Goal: Task Accomplishment & Management: Manage account settings

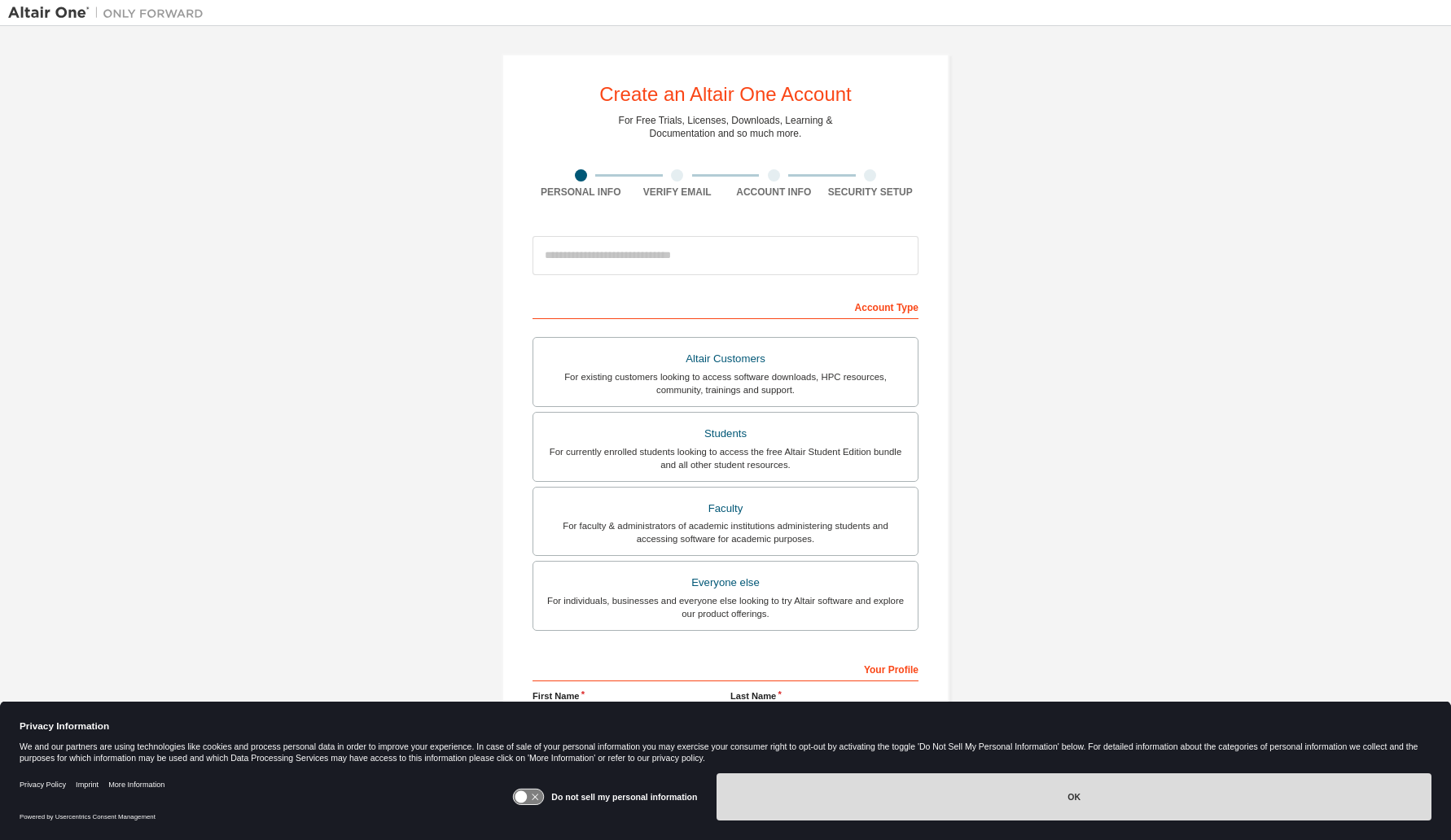
click at [1075, 800] on button "OK" at bounding box center [1074, 797] width 715 height 47
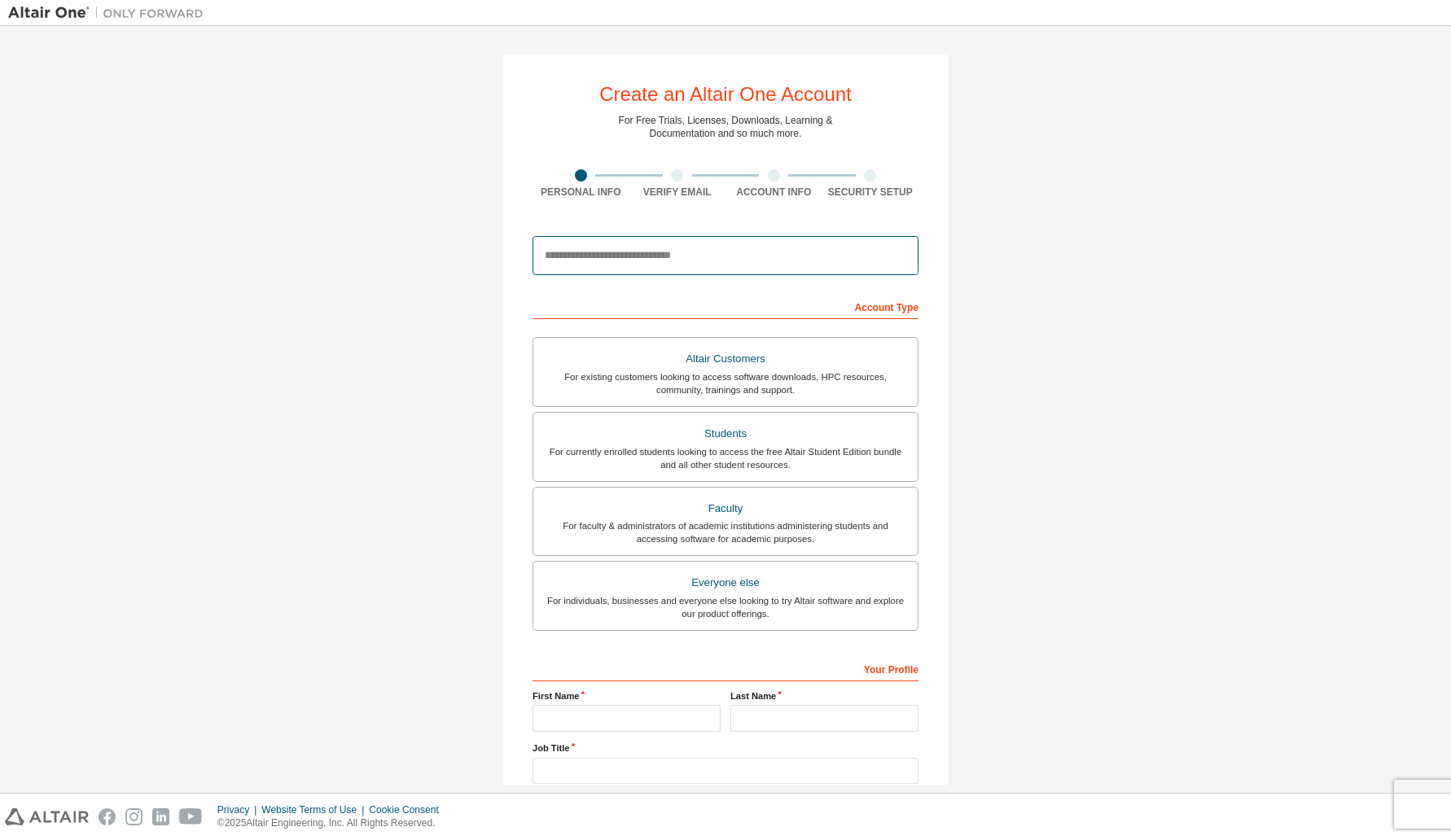
click at [814, 257] on input "email" at bounding box center [726, 256] width 386 height 39
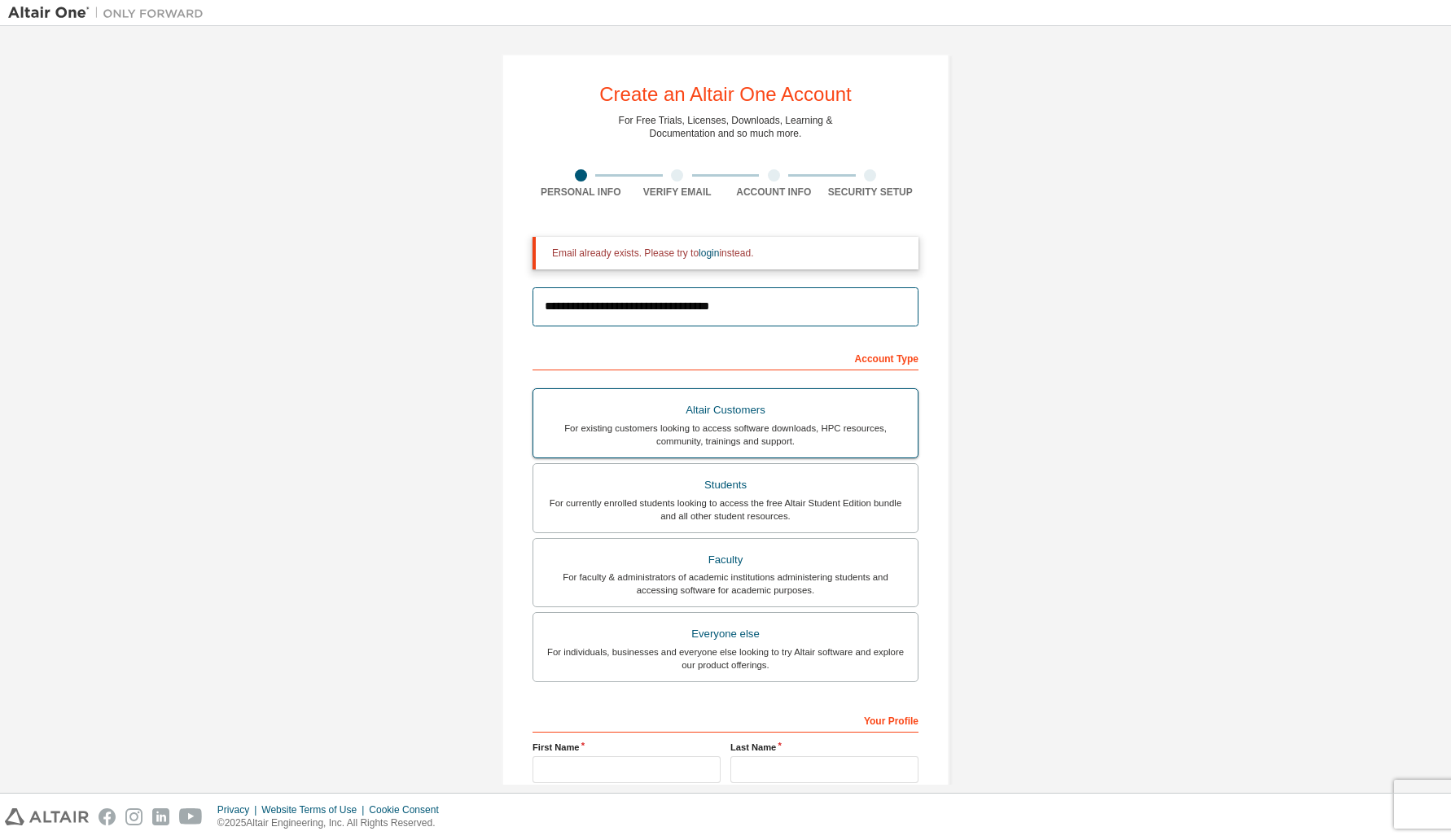
type input "**********"
click at [818, 415] on div "Altair Customers" at bounding box center [726, 410] width 365 height 23
click at [711, 252] on link "login" at bounding box center [709, 253] width 20 height 11
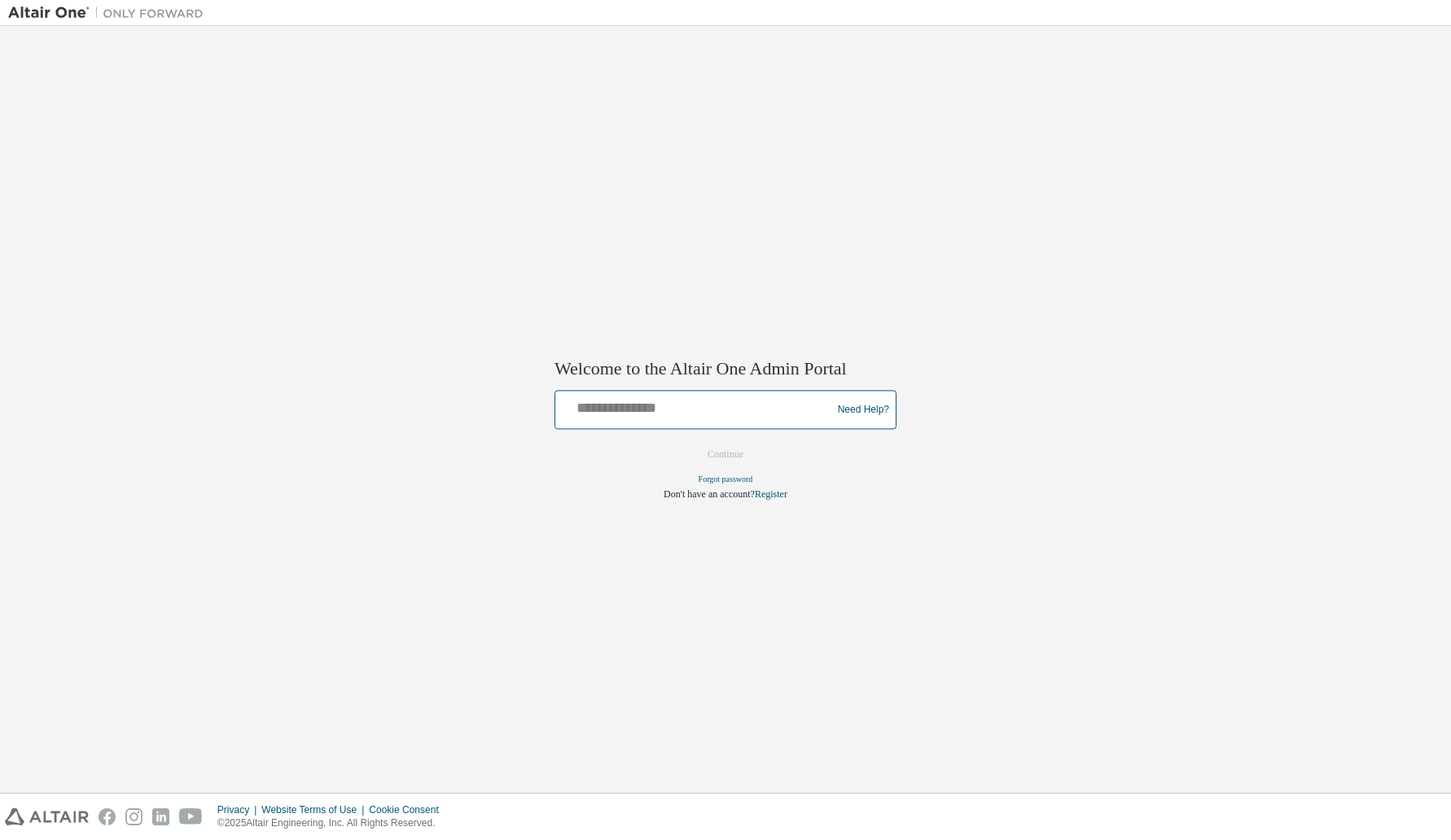
click at [722, 409] on input "text" at bounding box center [696, 406] width 268 height 24
type input "**********"
click at [732, 460] on button "Continue" at bounding box center [726, 455] width 70 height 24
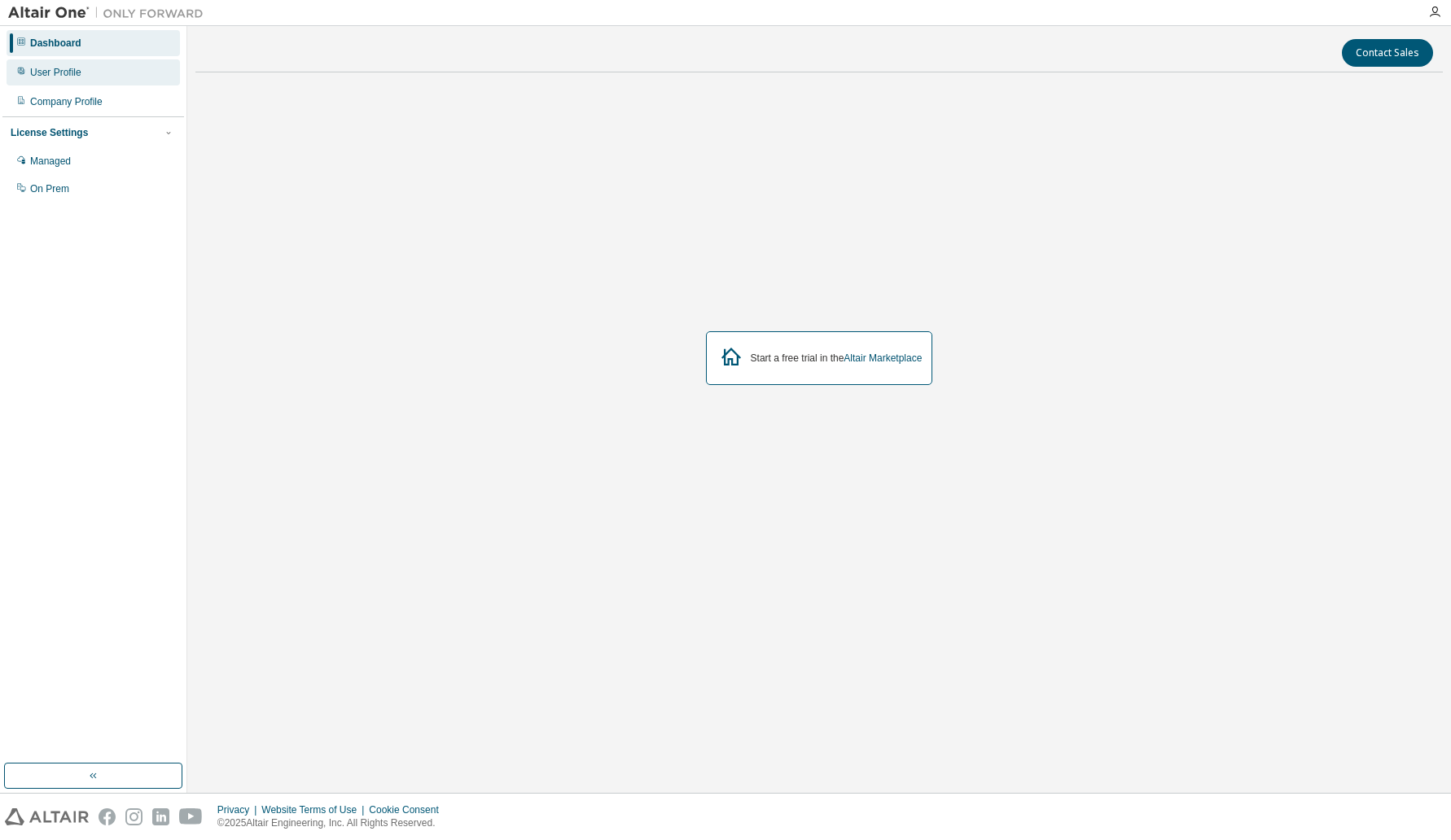
click at [64, 70] on div "User Profile" at bounding box center [55, 72] width 52 height 13
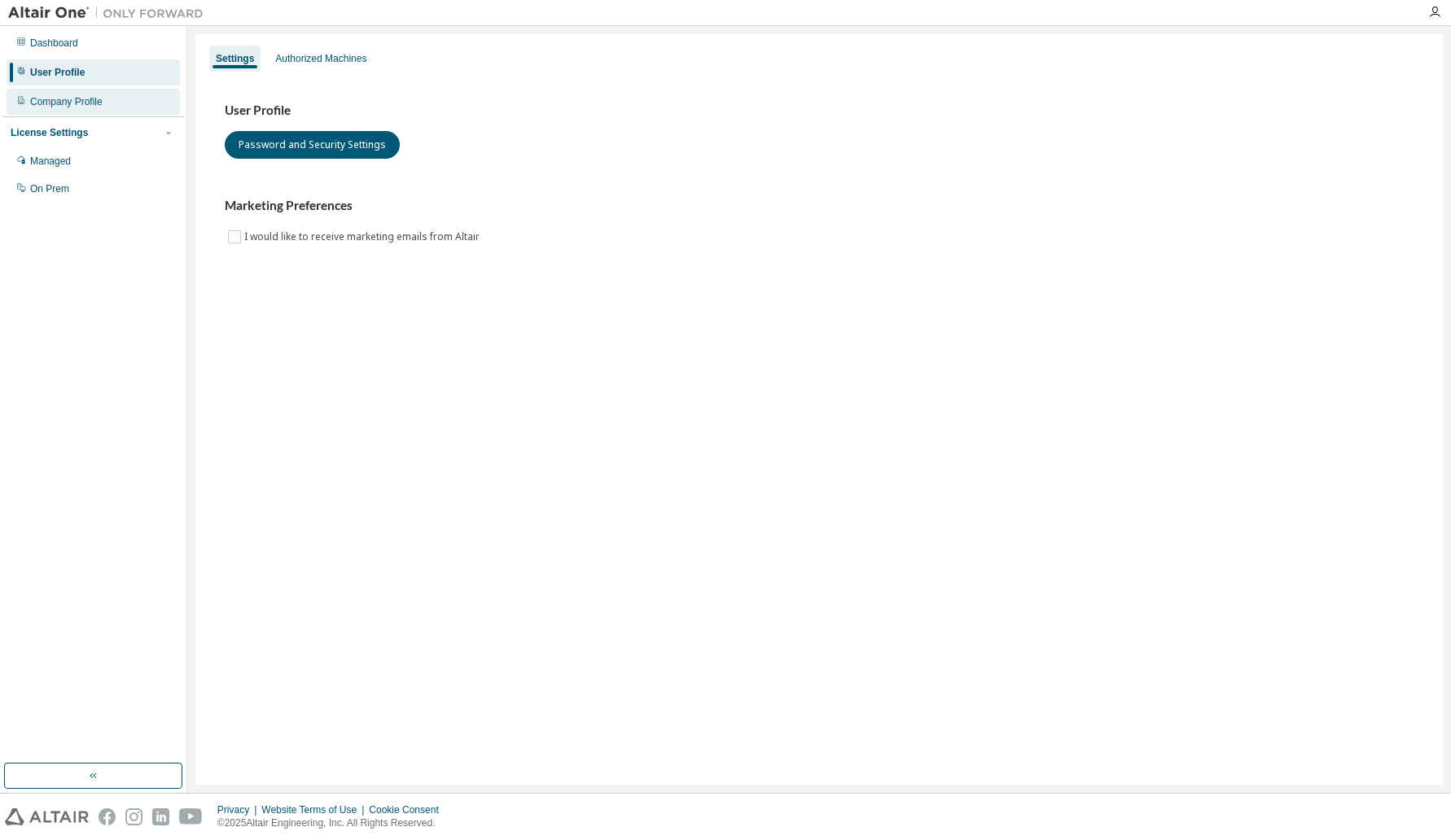
click at [67, 102] on div "Company Profile" at bounding box center [66, 102] width 73 height 13
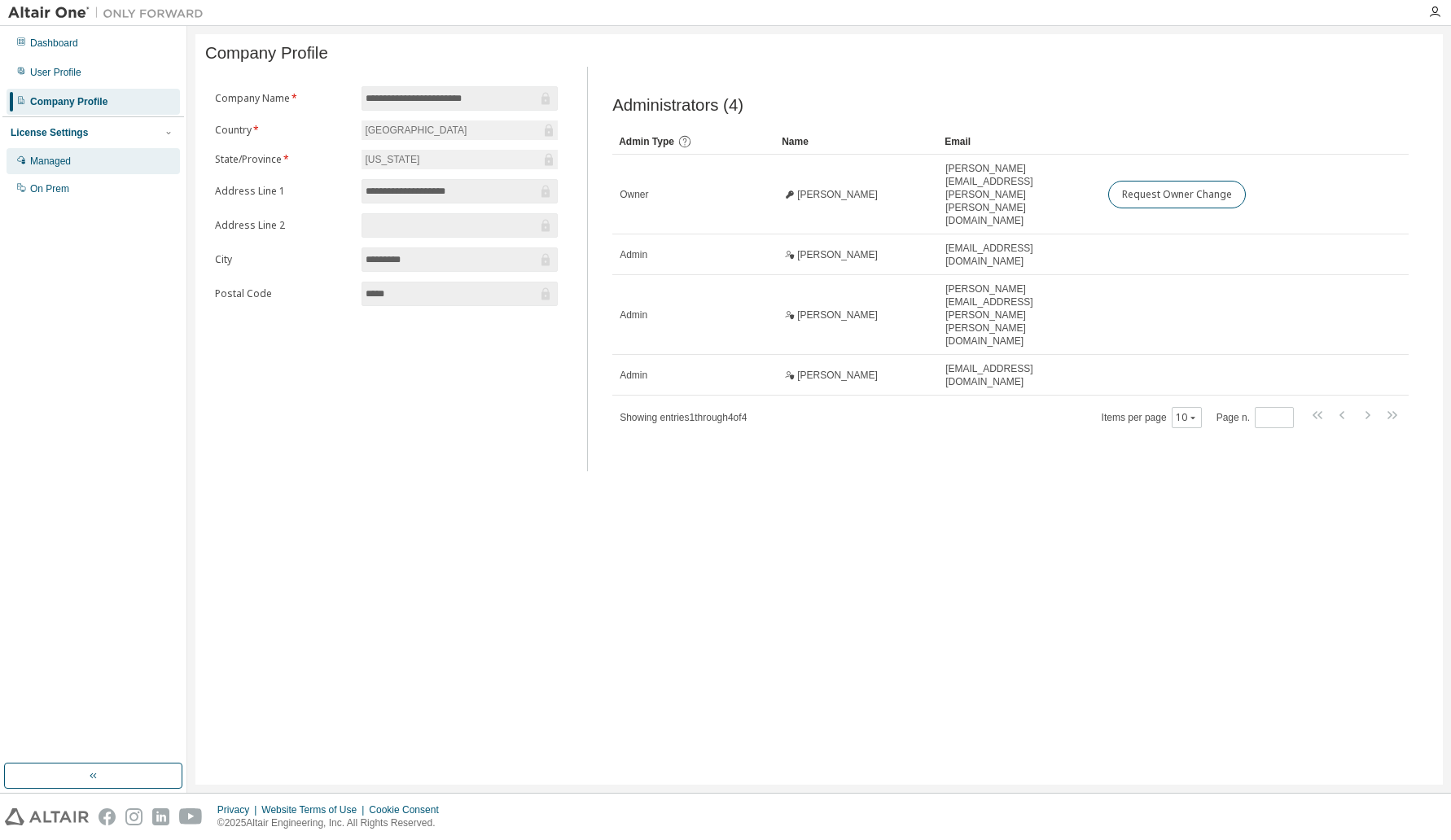
click at [56, 158] on div "Managed" at bounding box center [50, 161] width 41 height 13
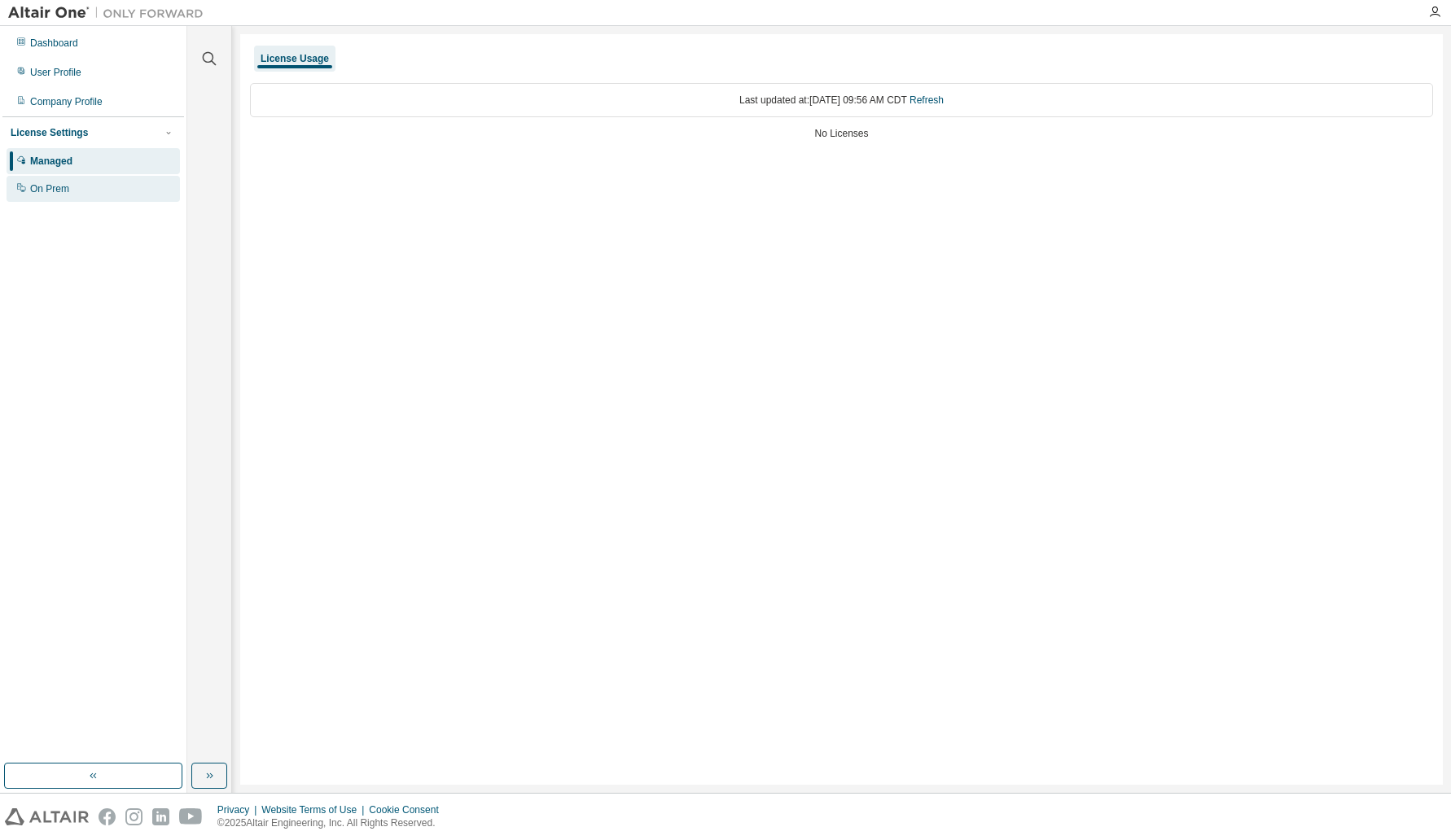
click at [59, 189] on div "On Prem" at bounding box center [49, 188] width 39 height 13
